Goal: Task Accomplishment & Management: Manage account settings

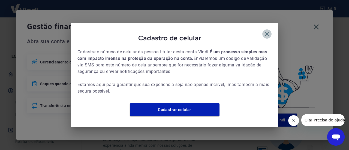
click at [268, 32] on icon "button" at bounding box center [267, 34] width 4 height 4
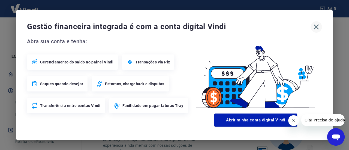
click at [316, 26] on icon "button" at bounding box center [316, 27] width 5 height 5
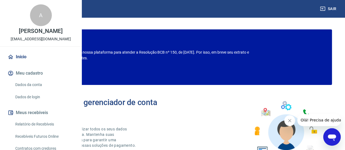
scroll to position [18, 0]
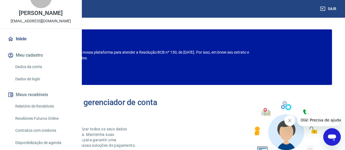
click at [34, 72] on link "Dados da conta" at bounding box center [44, 66] width 62 height 11
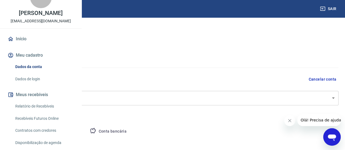
select select "GO"
select select "business"
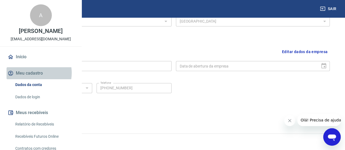
click at [33, 79] on button "Meu cadastro" at bounding box center [41, 73] width 68 height 12
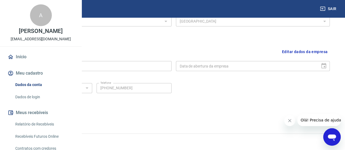
click at [333, 138] on icon "Abrir janela de mensagens" at bounding box center [332, 138] width 8 height 7
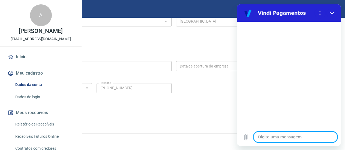
type textarea "B"
type textarea "x"
type textarea "Bo"
type textarea "x"
type textarea "Boa"
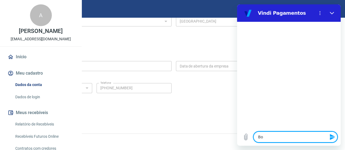
type textarea "x"
type textarea "Boa"
type textarea "x"
type textarea "Boa t"
type textarea "x"
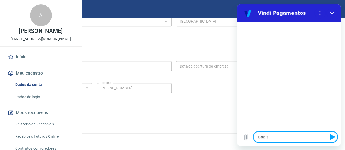
type textarea "Boa ta"
type textarea "x"
type textarea "Boa tar"
type textarea "x"
type textarea "Boa tard"
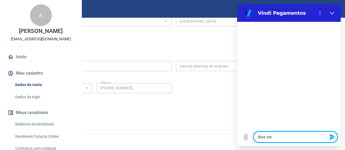
type textarea "x"
type textarea "Boa tarde"
type textarea "x"
type textarea "Boa tarde!"
type textarea "x"
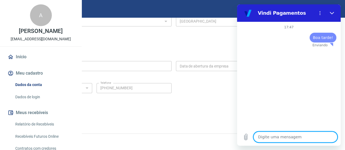
type textarea "x"
type textarea "G"
type textarea "x"
type textarea "Go"
type textarea "x"
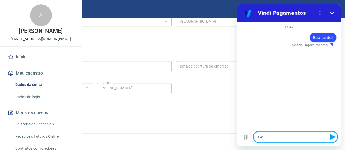
type textarea "Gos"
type textarea "x"
type textarea "Gost"
type textarea "x"
type textarea "Gosta"
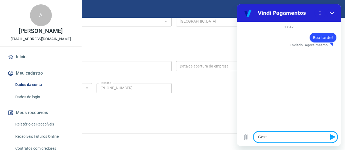
type textarea "x"
type textarea "Gostai"
type textarea "x"
type textarea "Gostair"
type textarea "x"
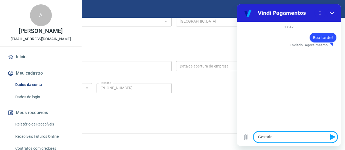
type textarea "Gostaira"
type textarea "x"
type textarea "Gostair"
type textarea "x"
type textarea "Gostai"
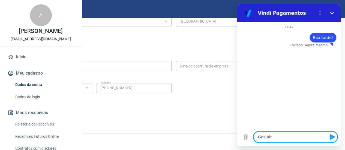
type textarea "x"
type textarea "Gosta"
type textarea "x"
type textarea "Gostar"
type textarea "x"
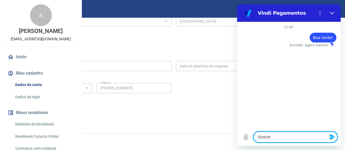
type textarea "Gostari"
type textarea "x"
type textarea "Gostaria"
type textarea "x"
type textarea "Gostaria"
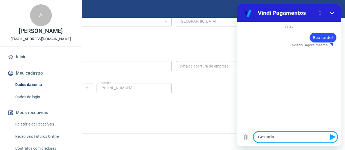
type textarea "x"
type textarea "Gostaria d"
type textarea "x"
type textarea "Gostaria de"
type textarea "x"
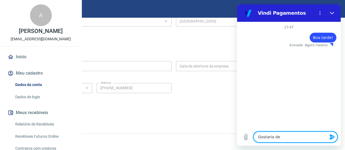
type textarea "Gostaria de"
type textarea "x"
type textarea "Gostaria de a"
type textarea "x"
type textarea "Gostaria de al"
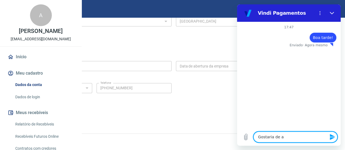
type textarea "x"
type textarea "Gostaria de alt"
type textarea "x"
type textarea "Gostaria de alte"
type textarea "x"
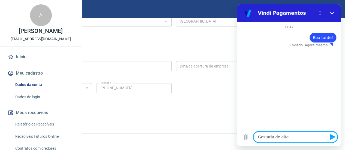
type textarea "Gostaria de alter"
type textarea "x"
type textarea "Gostaria de altera"
type textarea "x"
type textarea "Gostaria de alterar"
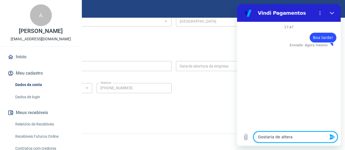
type textarea "x"
type textarea "Gostaria de alterar"
type textarea "x"
type textarea "Gostaria de alterar o"
type textarea "x"
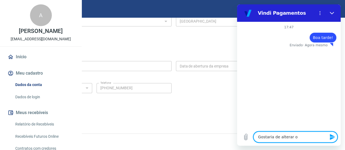
type textarea "Gostaria de alterar o"
type textarea "x"
type textarea "Gostaria de alterar o m"
type textarea "x"
type textarea "Gostaria de alterar o me"
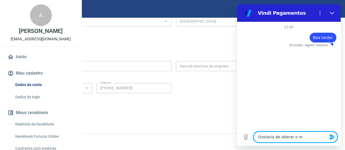
type textarea "x"
type textarea "Gostaria de alterar o meu"
type textarea "x"
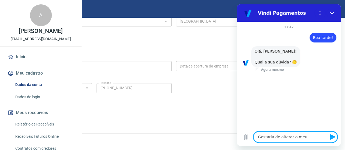
type textarea "Gostaria de alterar o meu"
type textarea "x"
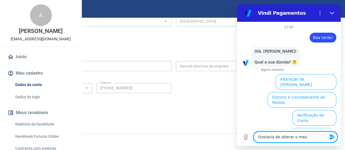
type textarea "Gostaria de alterar o meu e"
type textarea "x"
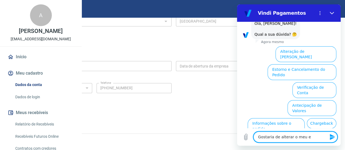
type textarea "Gostaria de alterar o meu em"
type textarea "x"
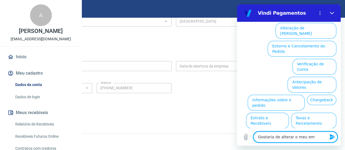
type textarea "Gostaria de alterar o meu ema"
type textarea "x"
type textarea "Gostaria de alterar o meu emai"
type textarea "x"
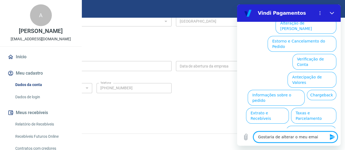
type textarea "Gostaria de alterar o meu email"
type textarea "x"
type textarea "Gostaria de alterar o meu email"
type textarea "x"
type textarea "Gostaria de alterar o meu email p"
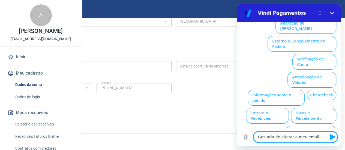
type textarea "x"
type textarea "Gostaria de alterar o meu email pa"
type textarea "x"
type textarea "Gostaria de alterar o meu email par"
type textarea "x"
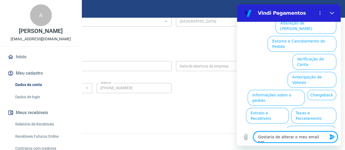
type textarea "Gostaria de alterar o meu email para"
type textarea "x"
type textarea "Gostaria de alterar o meu email para"
type textarea "x"
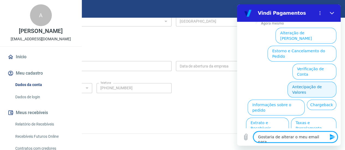
scroll to position [38, 0]
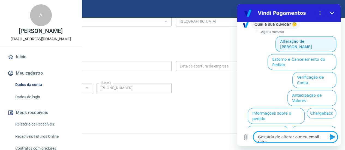
type textarea "Gostaria de alterar o meu email para"
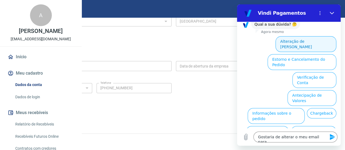
click at [296, 41] on button "Alteração de [PERSON_NAME]" at bounding box center [305, 44] width 61 height 16
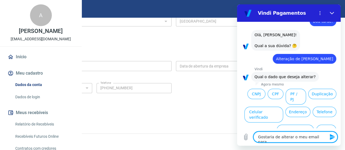
scroll to position [25, 0]
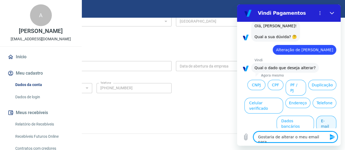
click at [320, 116] on button "E-mail" at bounding box center [326, 124] width 20 height 16
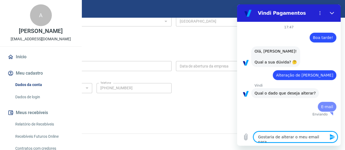
scroll to position [0, 0]
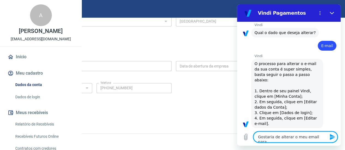
type textarea "x"
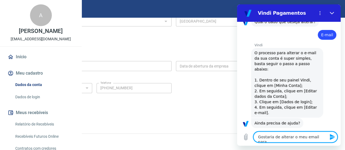
drag, startPoint x: 321, startPoint y: 137, endPoint x: 456, endPoint y: 142, distance: 134.7
click html "Vindi Pagamentos 17:47 diz: Boa tarde! Enviado · Agora mesmo diz: [PERSON_NAME]…"
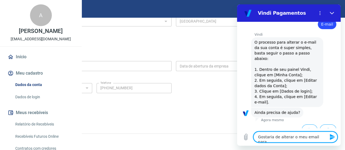
scroll to position [84, 0]
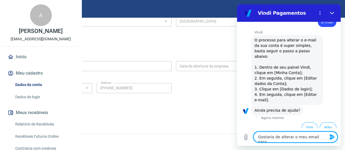
type textarea "x"
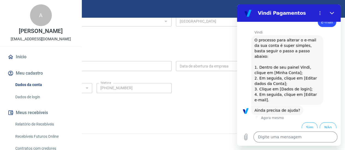
drag, startPoint x: 33, startPoint y: 114, endPoint x: 46, endPoint y: 115, distance: 13.7
click at [33, 103] on link "Dados de login" at bounding box center [44, 97] width 62 height 11
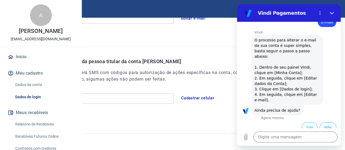
scroll to position [180, 0]
click at [332, 13] on icon "Fechar" at bounding box center [331, 13] width 4 height 4
type textarea "x"
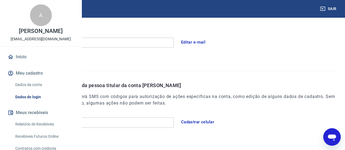
scroll to position [107, 0]
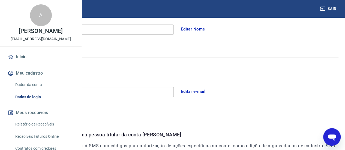
click at [208, 90] on button "Editar e-mail" at bounding box center [193, 91] width 31 height 11
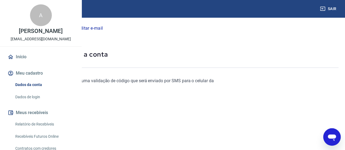
click at [175, 92] on div "Para editar o e-mail, é necessário fazer uma validação de código que será envia…" at bounding box center [117, 90] width 221 height 24
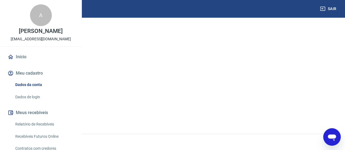
click at [48, 116] on link "Verificar celular" at bounding box center [28, 114] width 42 height 11
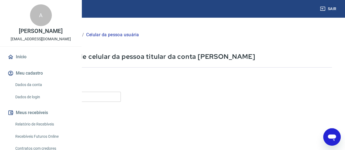
click at [121, 97] on input "Celular" at bounding box center [67, 97] width 105 height 10
type input "[PHONE_NUMBER]"
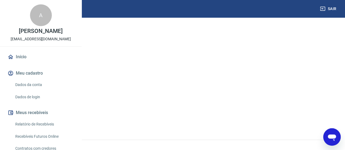
scroll to position [107, 0]
click at [43, 115] on button "Verificar" at bounding box center [29, 114] width 28 height 11
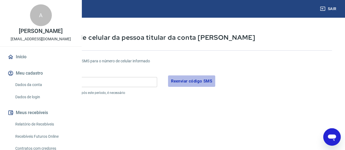
click at [215, 81] on button "Reenviar código SMS" at bounding box center [191, 80] width 47 height 11
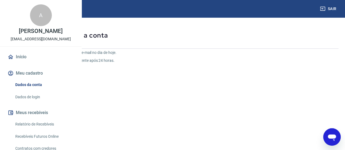
click at [29, 90] on link "Dados da conta" at bounding box center [44, 84] width 62 height 11
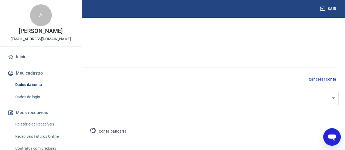
select select "GO"
select select "business"
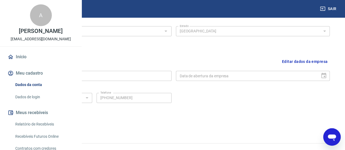
scroll to position [236, 0]
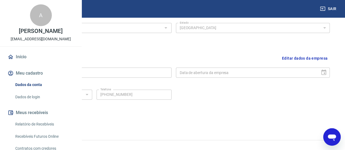
drag, startPoint x: 331, startPoint y: 137, endPoint x: 406, endPoint y: 254, distance: 138.7
click at [331, 137] on icon "Abrir janela de mensagens" at bounding box center [332, 138] width 8 height 7
type textarea "x"
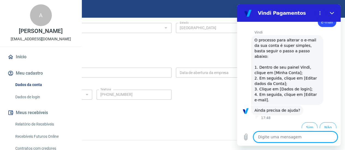
click at [277, 137] on textarea at bounding box center [295, 137] width 84 height 11
type textarea "a"
type textarea "x"
type textarea "al"
type textarea "x"
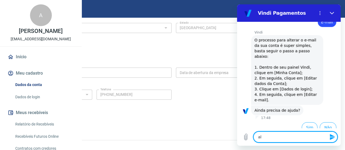
type textarea "alt"
type textarea "x"
type textarea "alte"
type textarea "x"
type textarea "alter"
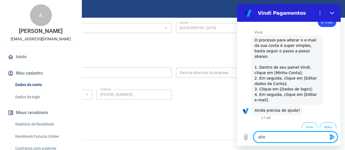
type textarea "x"
type textarea "altera"
type textarea "x"
type textarea "alterar"
type textarea "x"
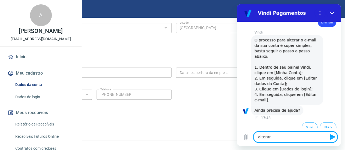
type textarea "alterar"
type textarea "x"
type textarea "alterar n"
type textarea "x"
type textarea "alterar ni"
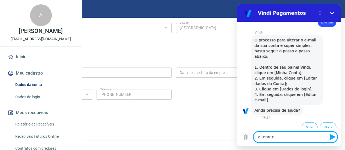
type textarea "x"
type textarea "alterar nim"
type textarea "x"
type textarea "alterar nime"
type textarea "x"
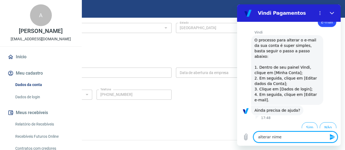
type textarea "alterar nim"
type textarea "x"
type textarea "alterar ni"
type textarea "x"
type textarea "alterar n"
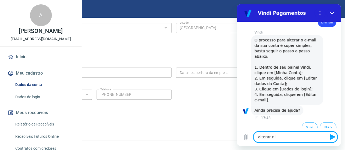
type textarea "x"
type textarea "alterar nu"
type textarea "x"
type textarea "alterar num"
type textarea "x"
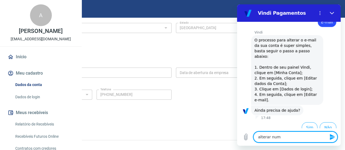
type textarea "alterar nume"
type textarea "x"
type textarea "alterar numer"
type textarea "x"
type textarea "alterar numero"
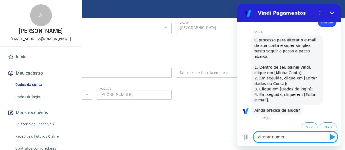
type textarea "x"
type textarea "alterar numero"
type textarea "x"
type textarea "alterar numero d"
type textarea "x"
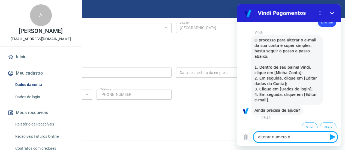
type textarea "alterar numero do"
type textarea "x"
type textarea "alterar numero do"
type textarea "x"
type textarea "alterar numero do c"
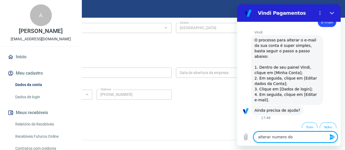
type textarea "x"
type textarea "alterar numero do ce"
type textarea "x"
type textarea "alterar numero do cel"
type textarea "x"
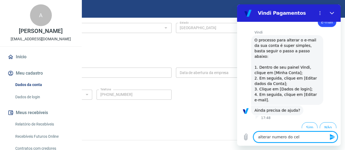
type textarea "alterar numero do celu"
type textarea "x"
type textarea "alterar numero do celul"
type textarea "x"
type textarea "alterar numero do celula"
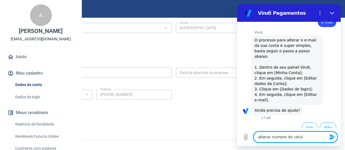
type textarea "x"
type textarea "alterar numero do celular"
type textarea "x"
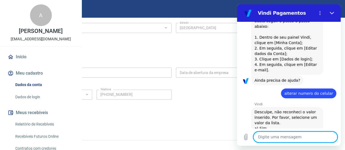
type textarea "x"
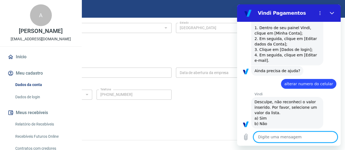
scroll to position [125, 0]
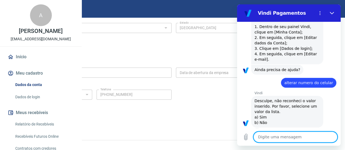
type textarea "A"
type textarea "x"
type textarea "Al"
type textarea "x"
type textarea "Alt"
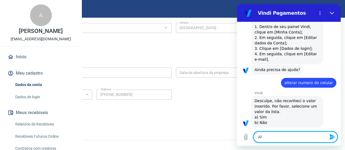
type textarea "x"
type textarea "Alte"
type textarea "x"
type textarea "Alter"
type textarea "x"
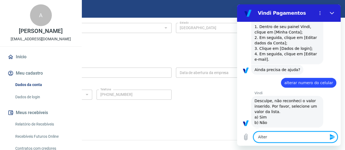
type textarea "Altera"
type textarea "x"
type textarea "Alterar"
type textarea "x"
type textarea "Altera"
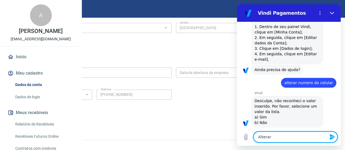
type textarea "x"
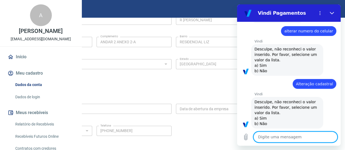
scroll to position [178, 0]
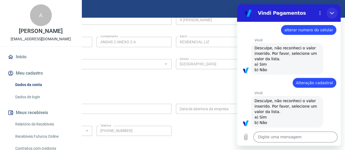
drag, startPoint x: 334, startPoint y: 13, endPoint x: 554, endPoint y: 81, distance: 230.1
click at [334, 13] on button "Fechar" at bounding box center [331, 13] width 11 height 11
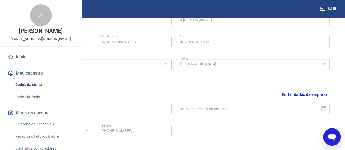
click at [298, 93] on button "Editar dados da empresa" at bounding box center [305, 95] width 50 height 14
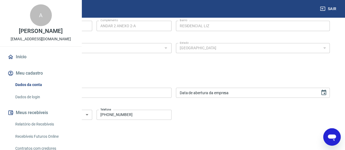
scroll to position [236, 0]
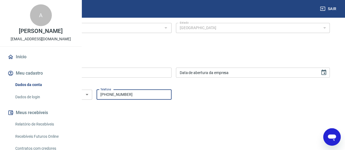
drag, startPoint x: 191, startPoint y: 94, endPoint x: 168, endPoint y: 94, distance: 22.9
click at [168, 94] on input "[PHONE_NUMBER]" at bounding box center [133, 95] width 75 height 10
click at [38, 124] on button "Salvar" at bounding box center [27, 123] width 21 height 10
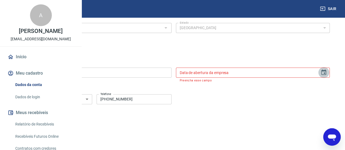
click at [324, 71] on icon "Choose date" at bounding box center [323, 71] width 5 height 5
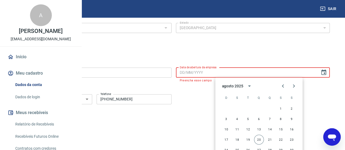
click at [190, 42] on div "Endereço da empresa Editar endereço CEP 75710-750 CEP [GEOGRAPHIC_DATA] Rua Núm…" at bounding box center [173, 2] width 321 height 89
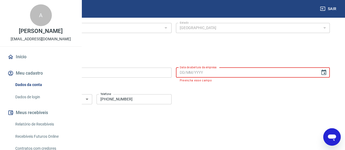
click at [236, 73] on input "Data de abertura da empresa" at bounding box center [246, 73] width 140 height 10
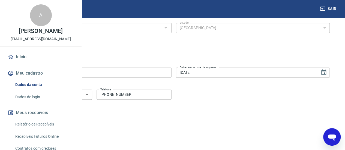
click at [38, 125] on button "Salvar" at bounding box center [27, 123] width 21 height 10
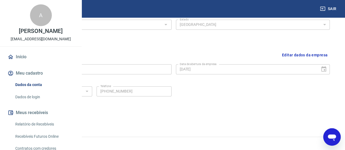
scroll to position [243, 0]
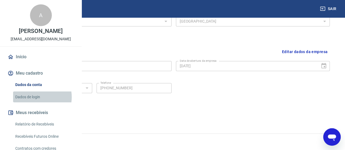
click at [33, 103] on link "Dados de login" at bounding box center [44, 97] width 62 height 11
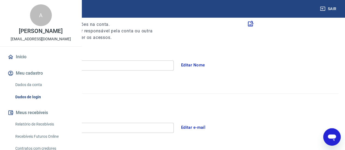
scroll to position [125, 0]
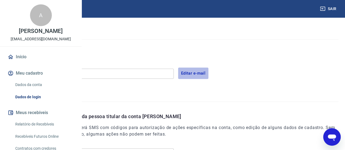
click at [208, 72] on button "Editar e-mail" at bounding box center [193, 73] width 31 height 11
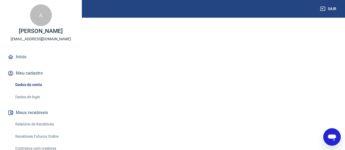
scroll to position [72, 0]
click at [48, 140] on link "Verificar celular" at bounding box center [28, 141] width 42 height 11
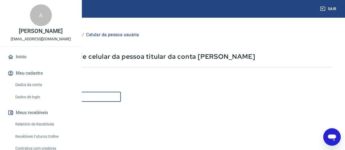
click at [114, 96] on input "Celular" at bounding box center [67, 97] width 105 height 10
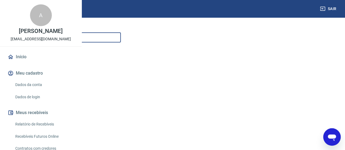
scroll to position [91, 0]
click at [43, 133] on button "Verificar" at bounding box center [29, 131] width 28 height 11
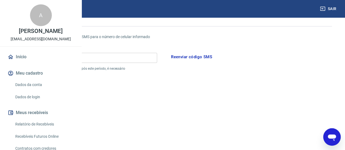
scroll to position [37, 0]
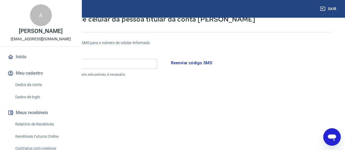
click at [215, 62] on button "Reenviar código SMS" at bounding box center [191, 62] width 47 height 11
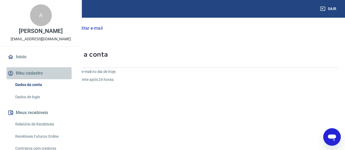
click at [34, 79] on button "Meu cadastro" at bounding box center [41, 73] width 68 height 12
click at [31, 79] on button "Meu cadastro" at bounding box center [41, 73] width 68 height 12
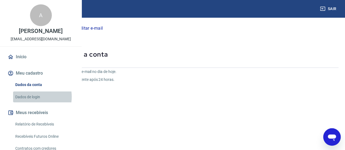
click at [29, 103] on link "Dados de login" at bounding box center [44, 97] width 62 height 11
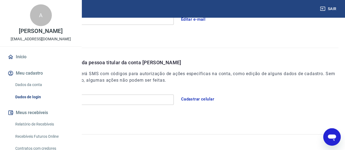
scroll to position [180, 0]
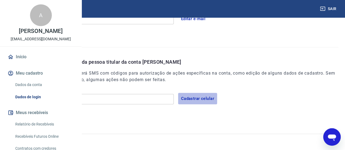
click at [217, 98] on button "Cadastrar celular" at bounding box center [197, 98] width 39 height 11
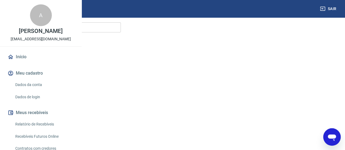
scroll to position [17, 0]
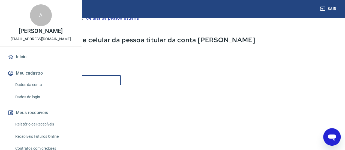
click at [110, 80] on input "Celular" at bounding box center [67, 80] width 105 height 10
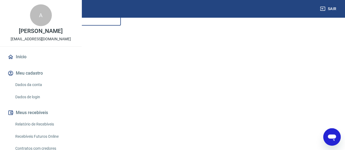
scroll to position [107, 0]
click at [46, 115] on button "Continuar" at bounding box center [30, 114] width 30 height 11
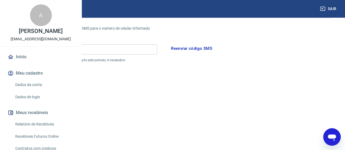
scroll to position [17, 0]
